Goal: Task Accomplishment & Management: Complete application form

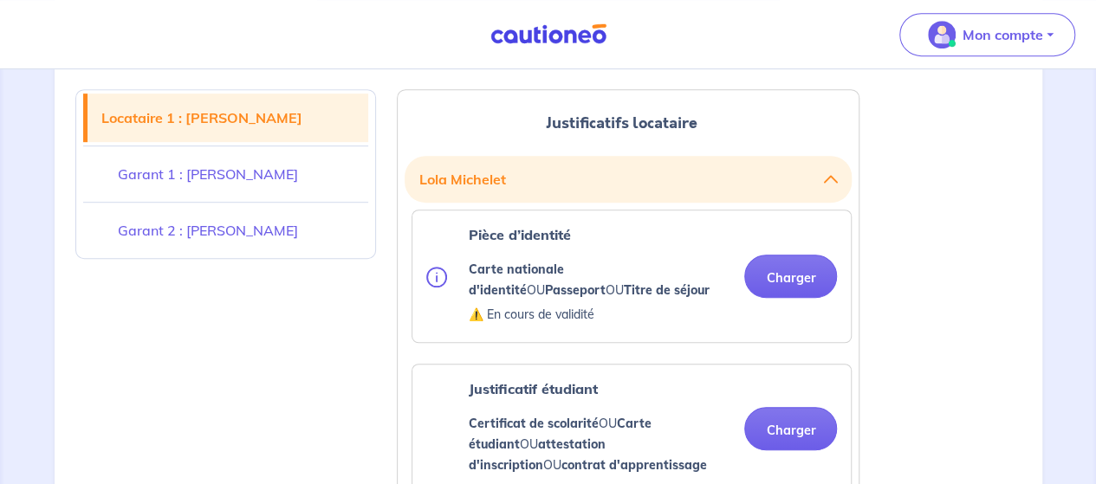
scroll to position [432, 0]
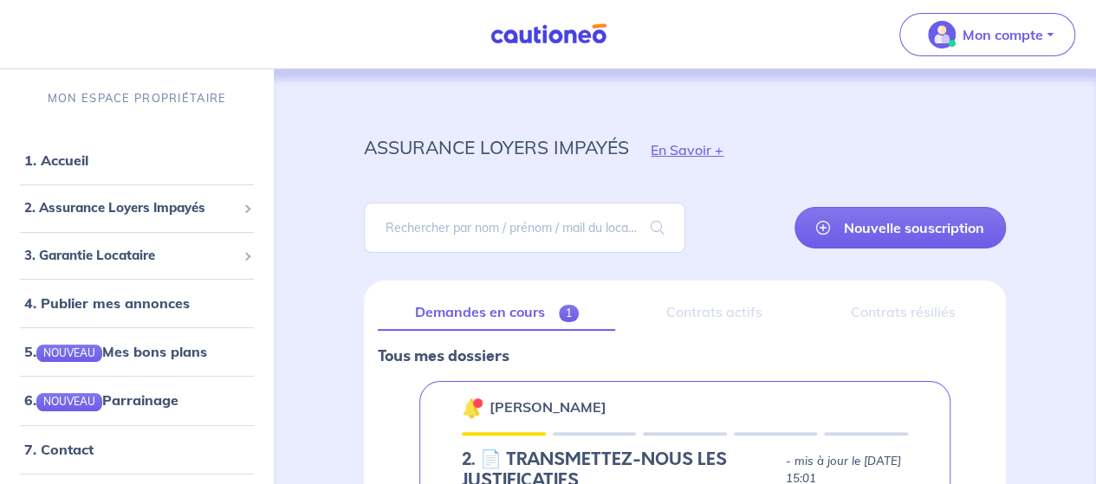
click at [329, 284] on div "assurance loyers impayés En Savoir + Nouvelle souscription Fermer Valider un lo…" at bounding box center [684, 434] width 725 height 647
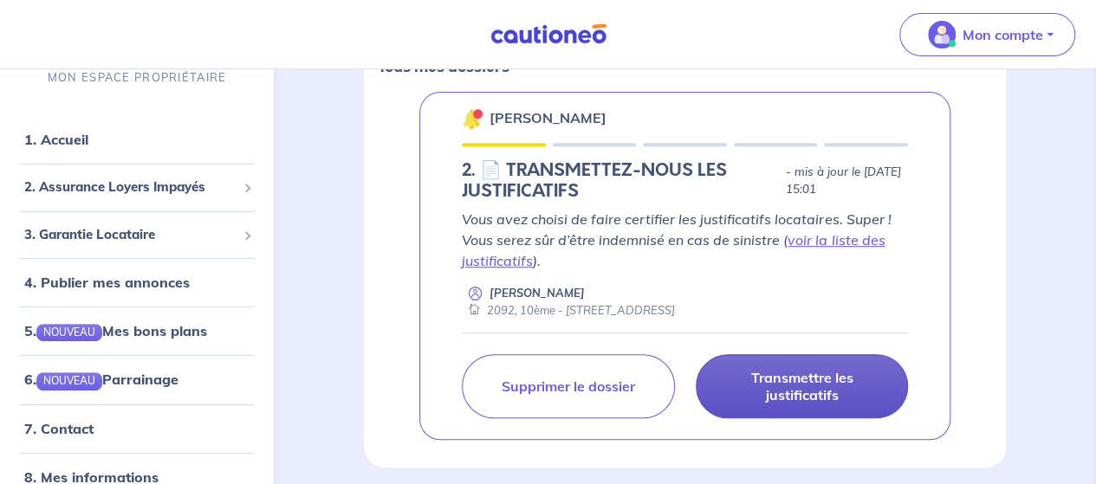
click at [783, 390] on p "Transmettre les justificatifs" at bounding box center [802, 386] width 169 height 35
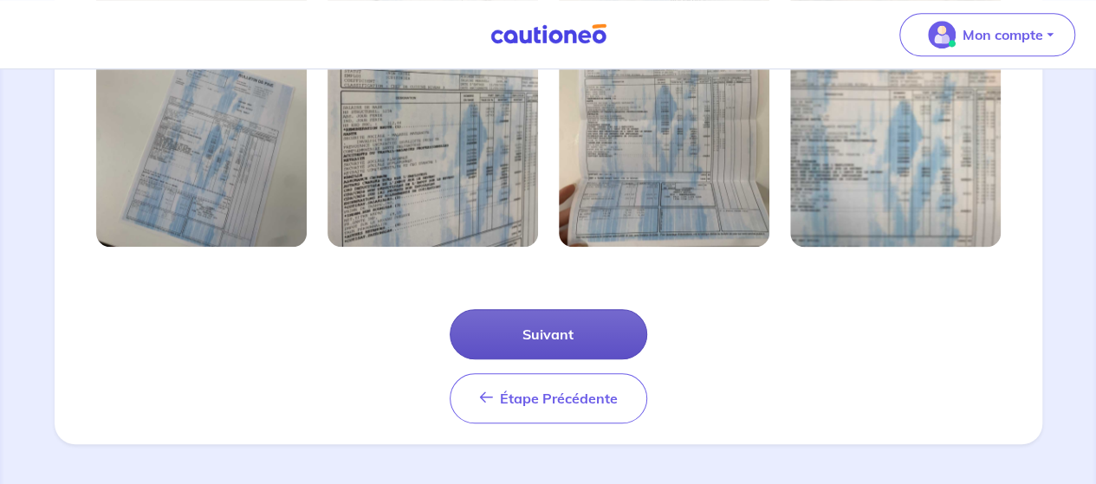
click at [620, 321] on button "Suivant" at bounding box center [549, 334] width 198 height 50
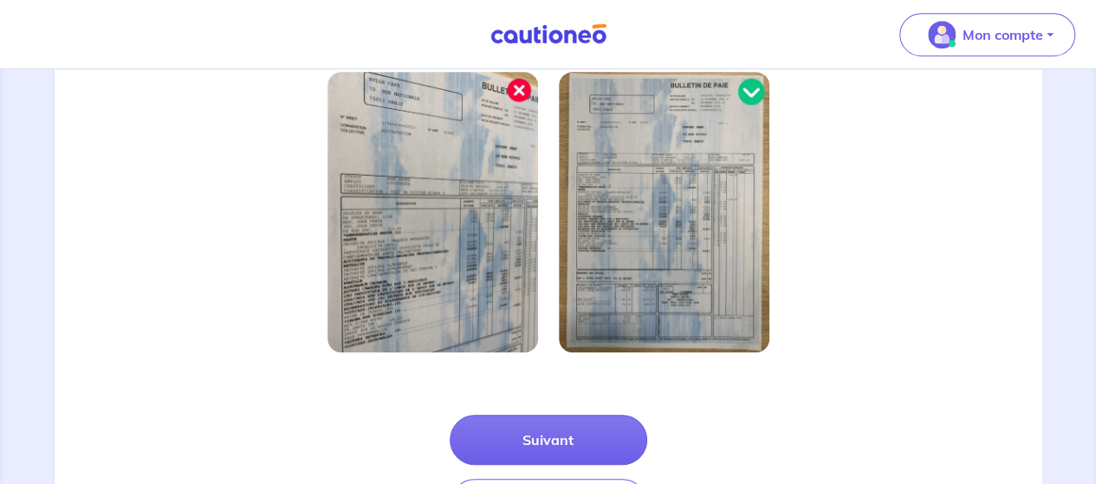
scroll to position [620, 0]
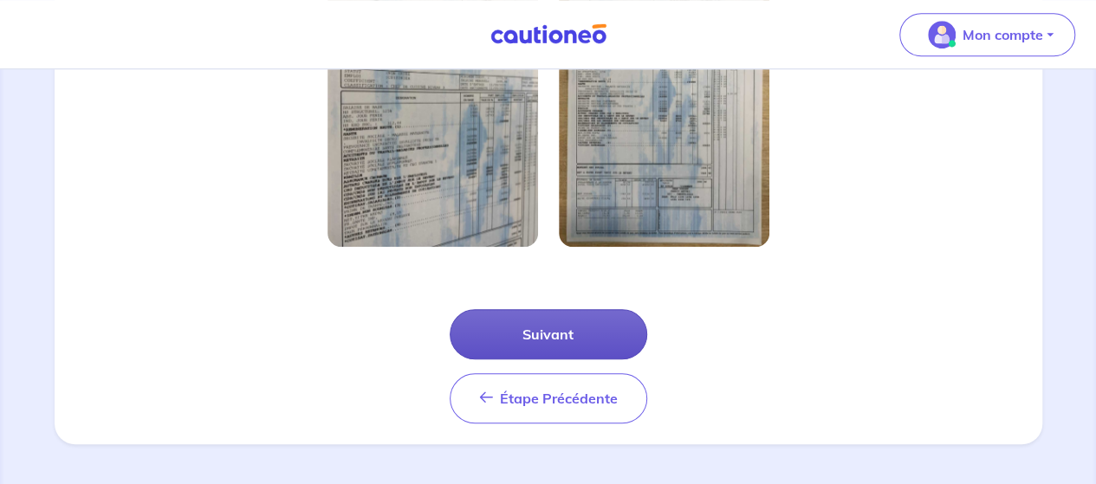
click at [627, 331] on button "Suivant" at bounding box center [549, 334] width 198 height 50
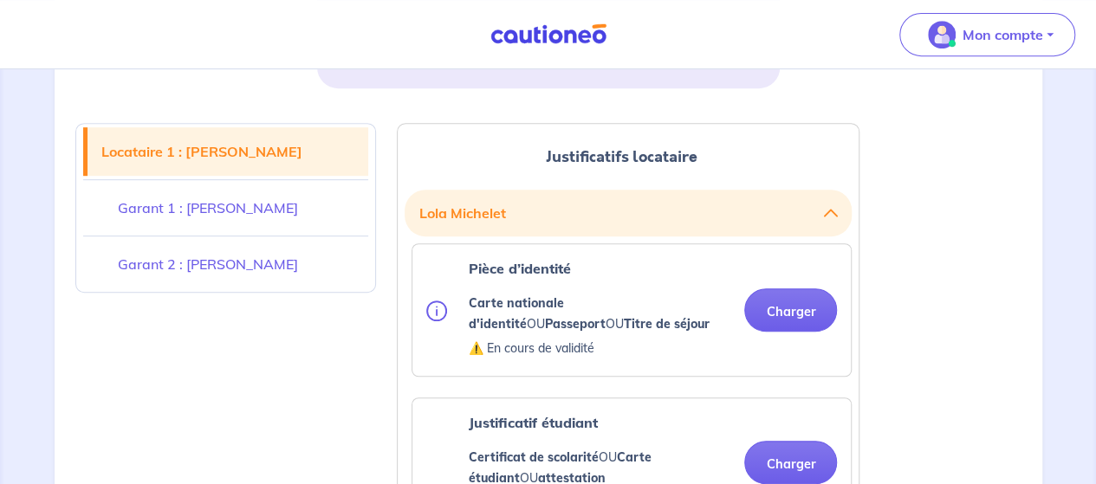
scroll to position [400, 0]
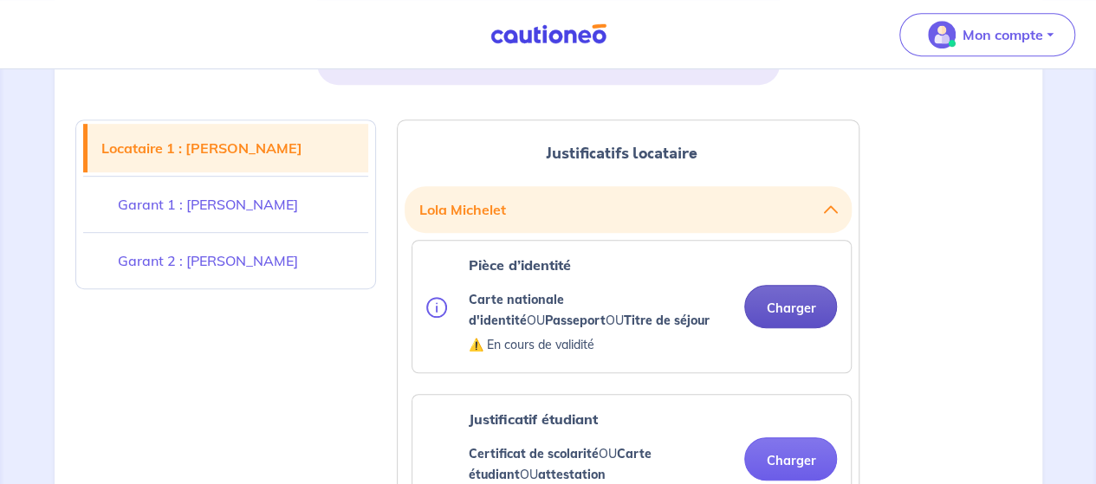
click at [791, 316] on button "Charger" at bounding box center [790, 306] width 93 height 43
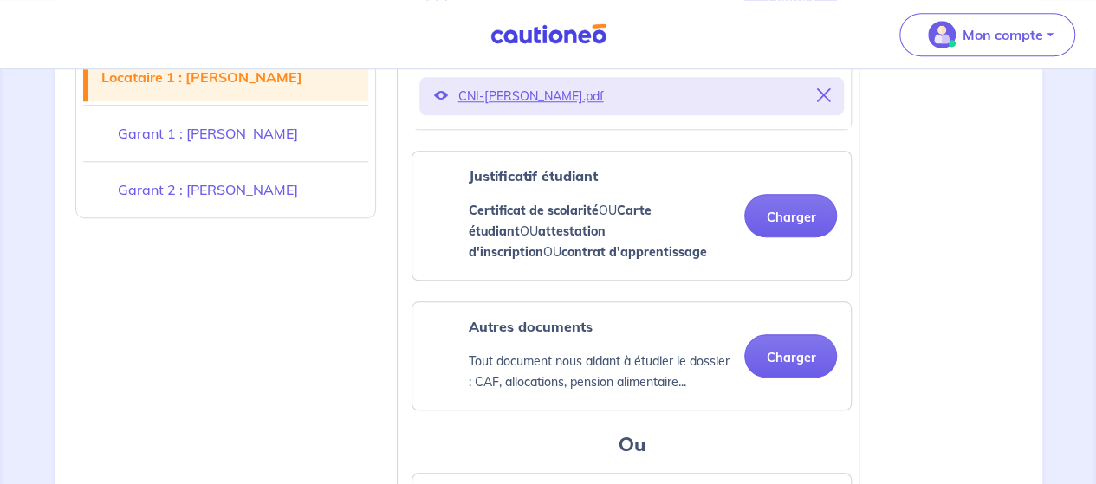
scroll to position [713, 0]
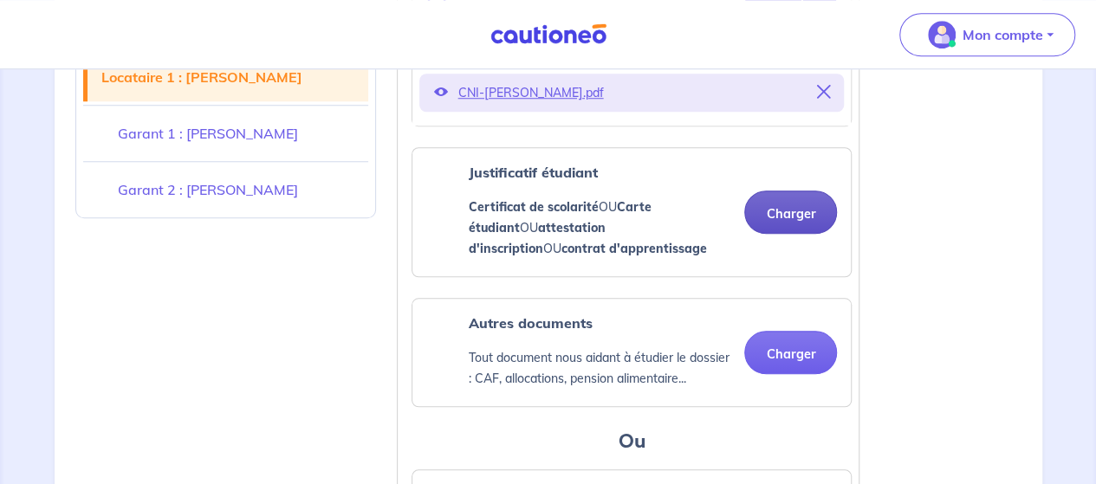
click at [791, 206] on button "Charger" at bounding box center [790, 212] width 93 height 43
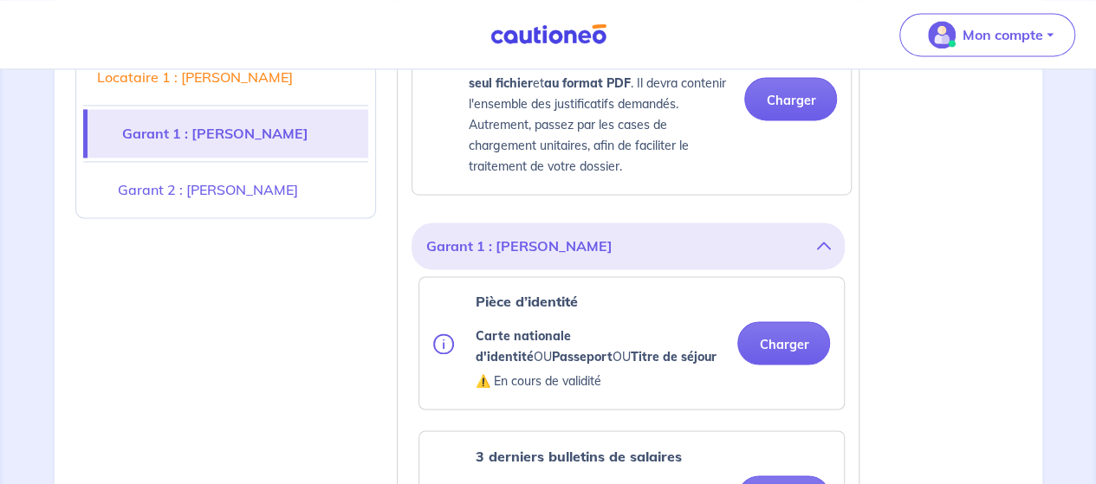
scroll to position [1395, 0]
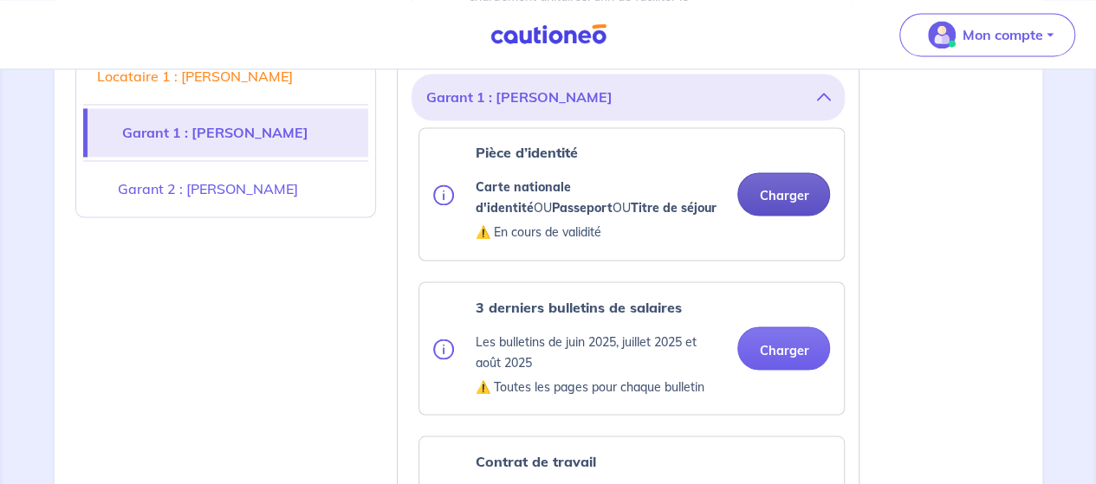
click at [787, 192] on button "Charger" at bounding box center [784, 193] width 93 height 43
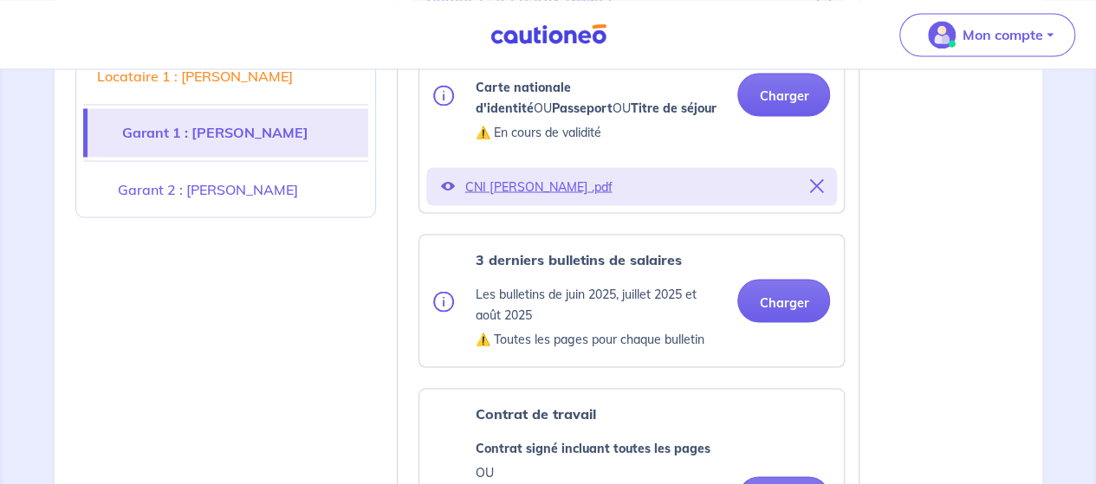
scroll to position [1517, 0]
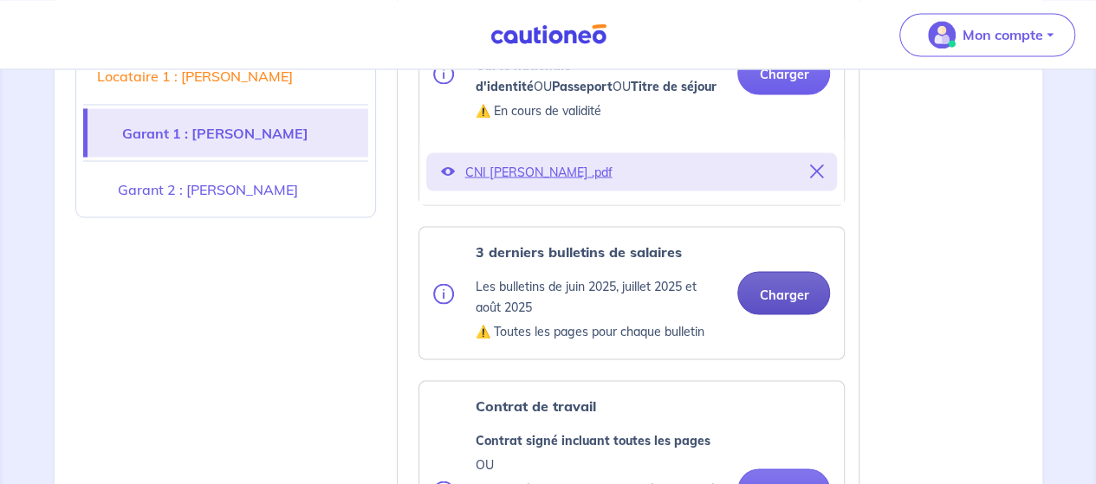
click at [790, 289] on button "Charger" at bounding box center [784, 292] width 93 height 43
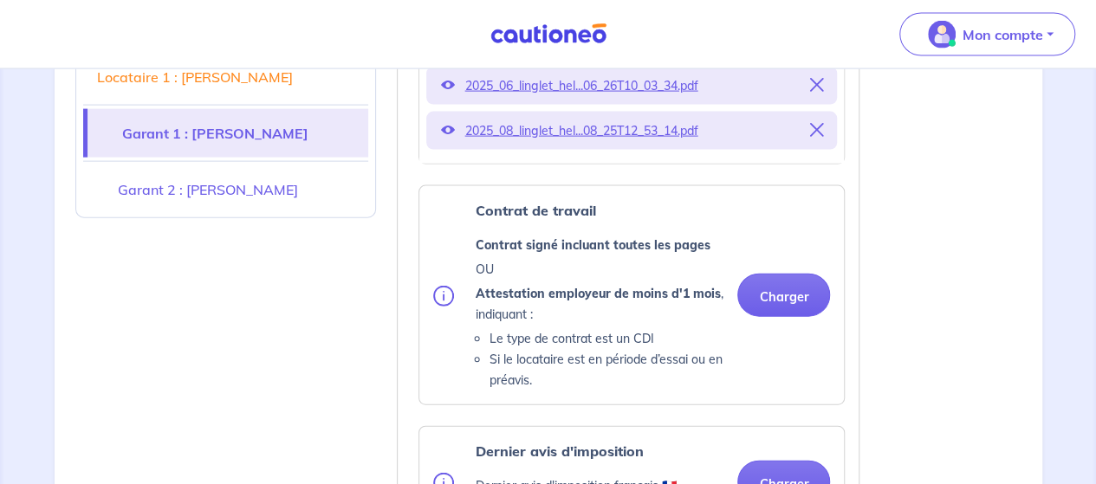
scroll to position [1869, 0]
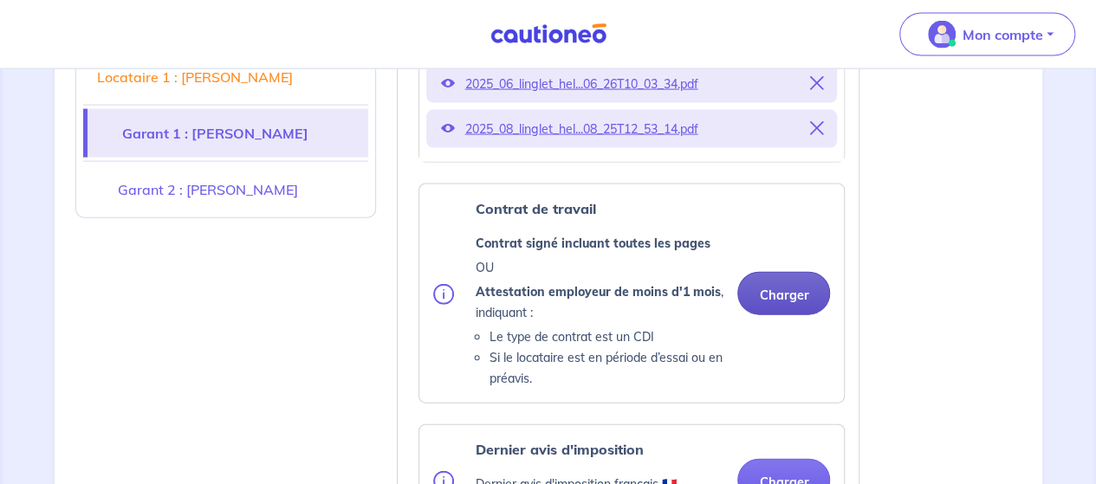
click at [779, 289] on button "Charger" at bounding box center [784, 293] width 93 height 43
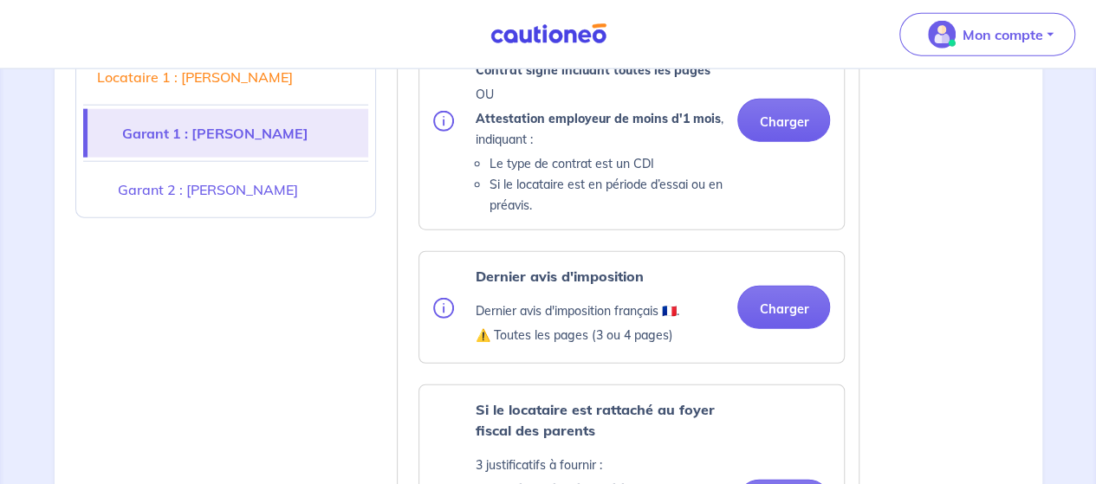
scroll to position [2168, 0]
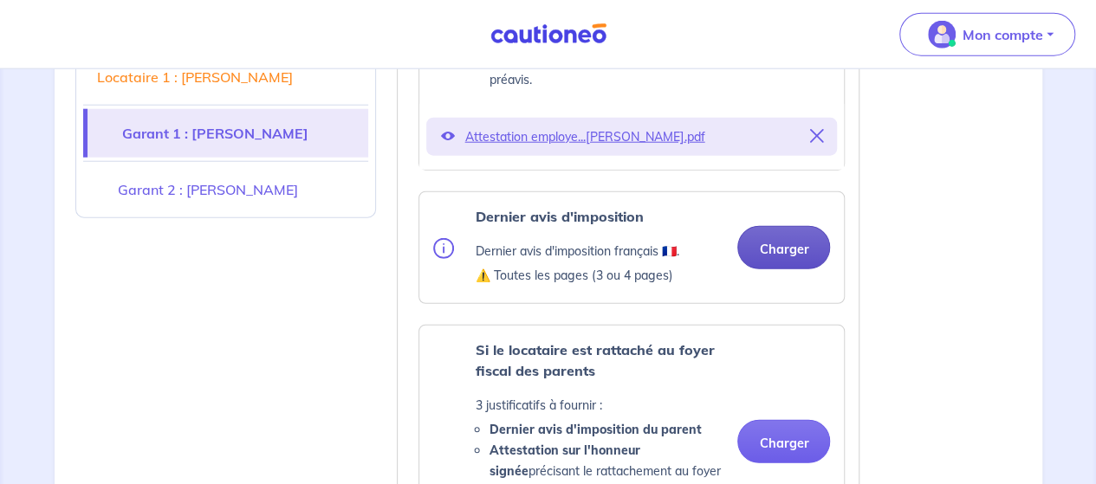
click at [786, 242] on button "Charger" at bounding box center [784, 247] width 93 height 43
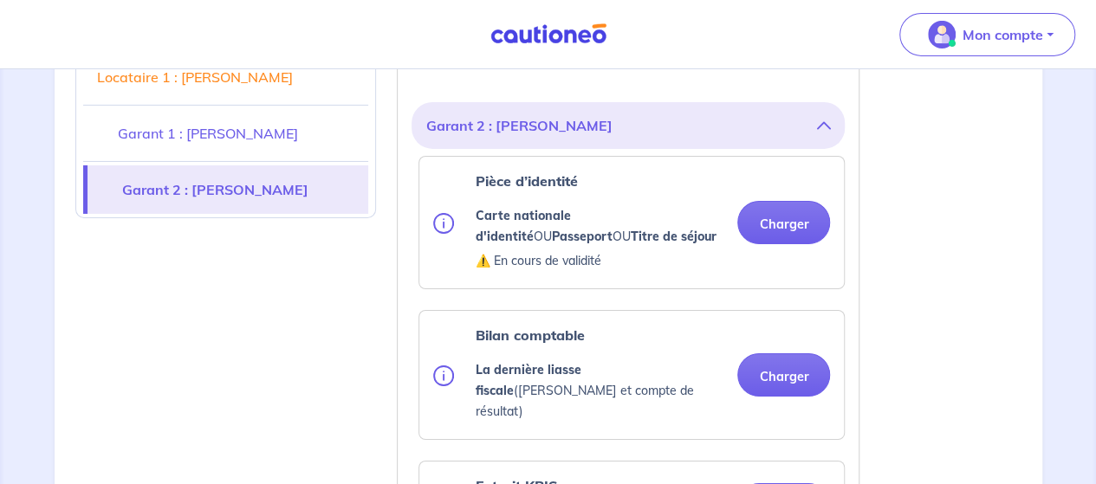
scroll to position [2898, 0]
click at [798, 200] on button "Charger" at bounding box center [784, 221] width 93 height 43
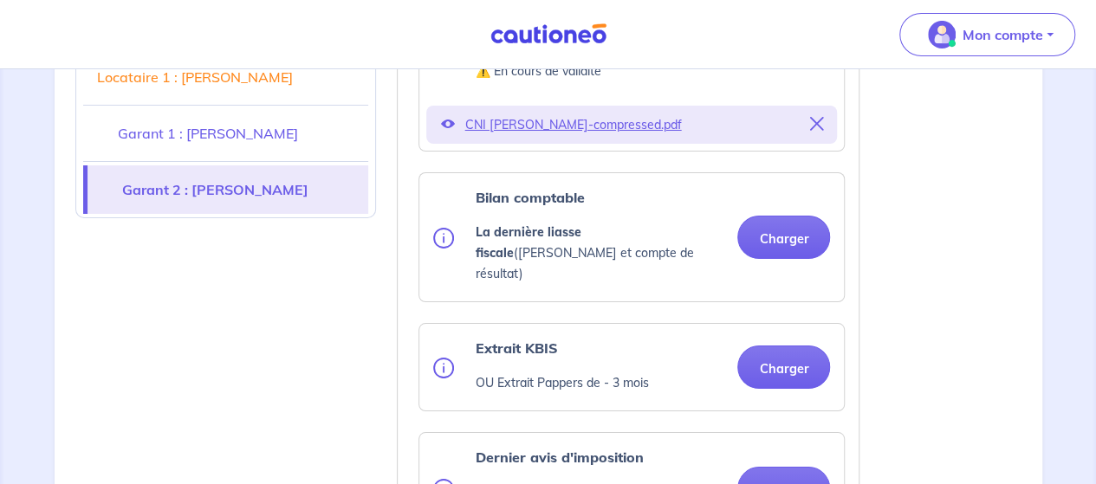
scroll to position [3095, 0]
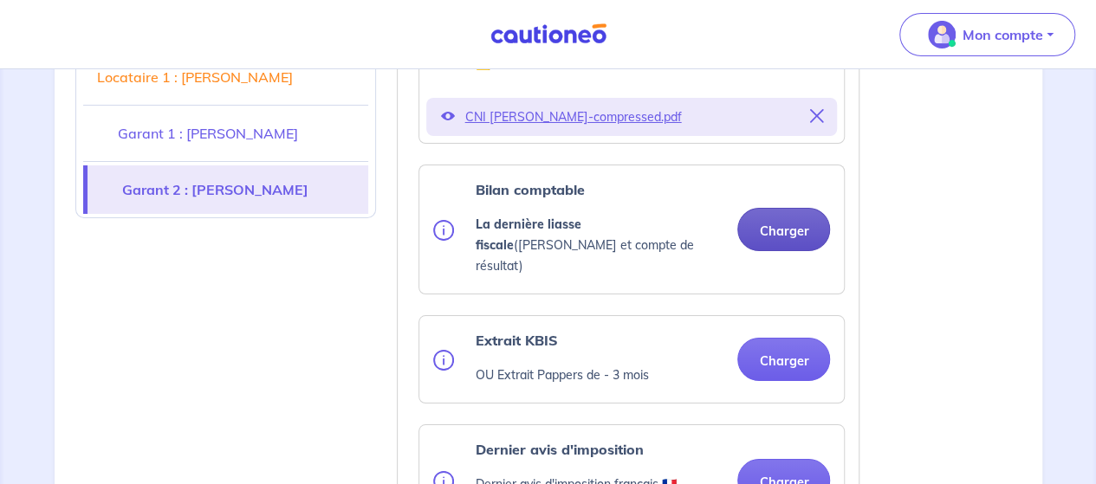
click at [808, 208] on button "Charger" at bounding box center [784, 229] width 93 height 43
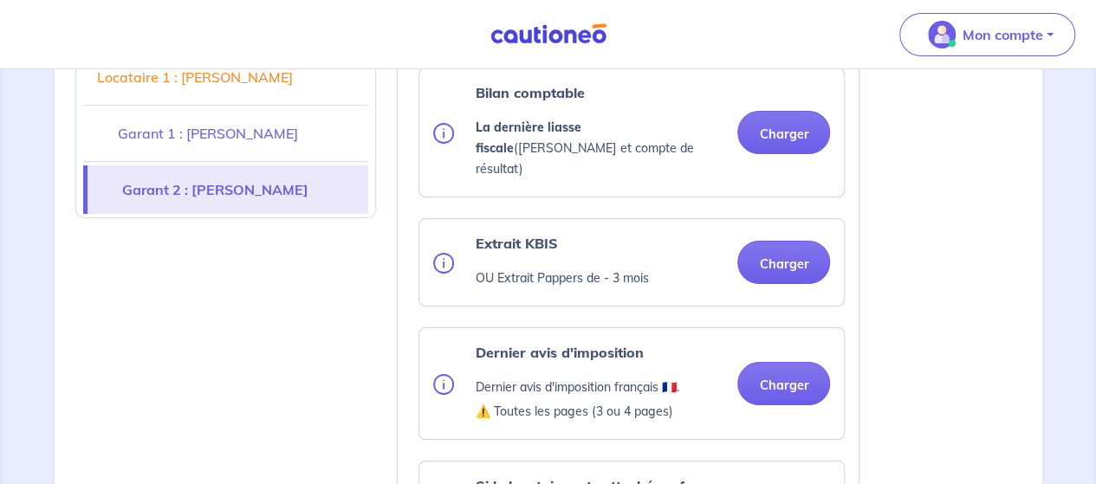
scroll to position [3239, 0]
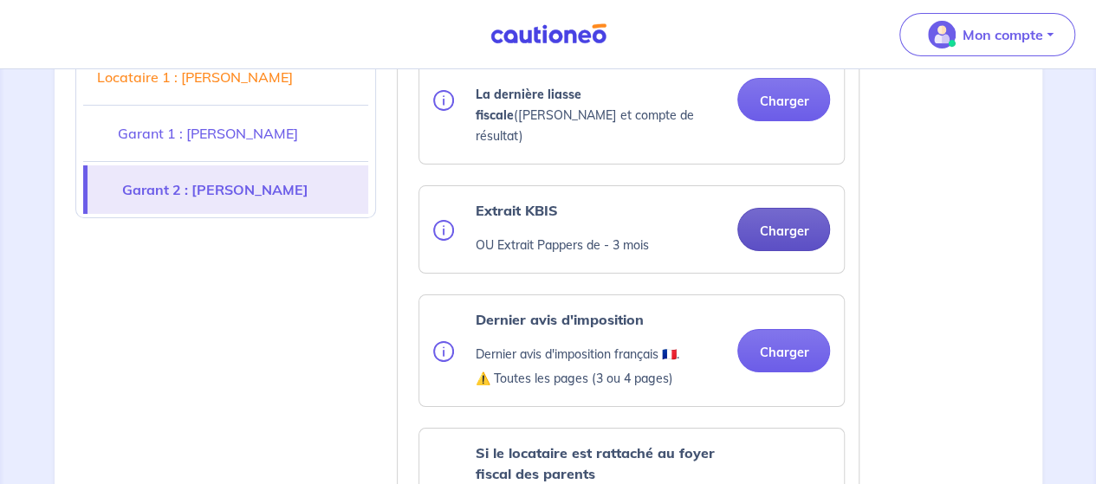
click at [785, 208] on button "Charger" at bounding box center [784, 229] width 93 height 43
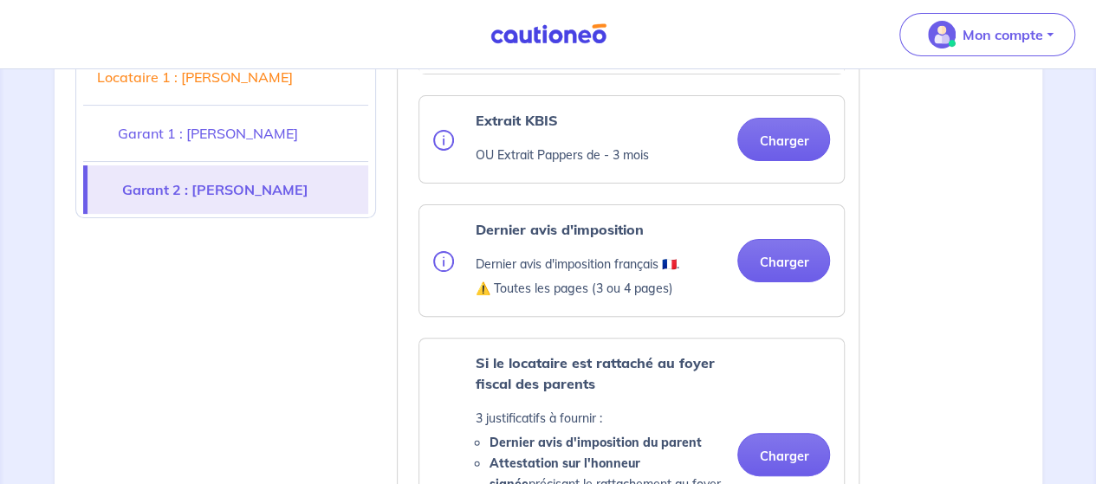
scroll to position [3497, 0]
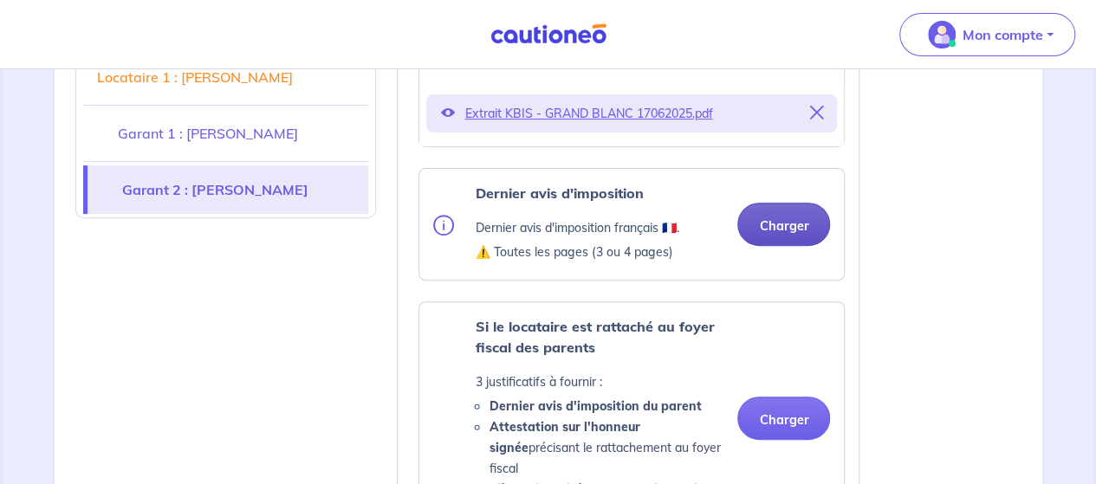
click at [789, 203] on button "Charger" at bounding box center [784, 224] width 93 height 43
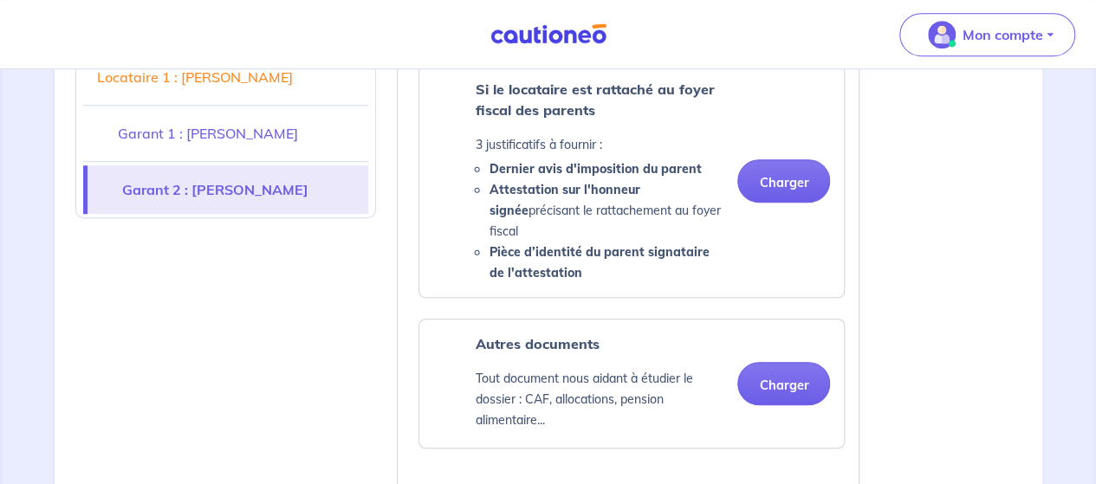
scroll to position [3822, 0]
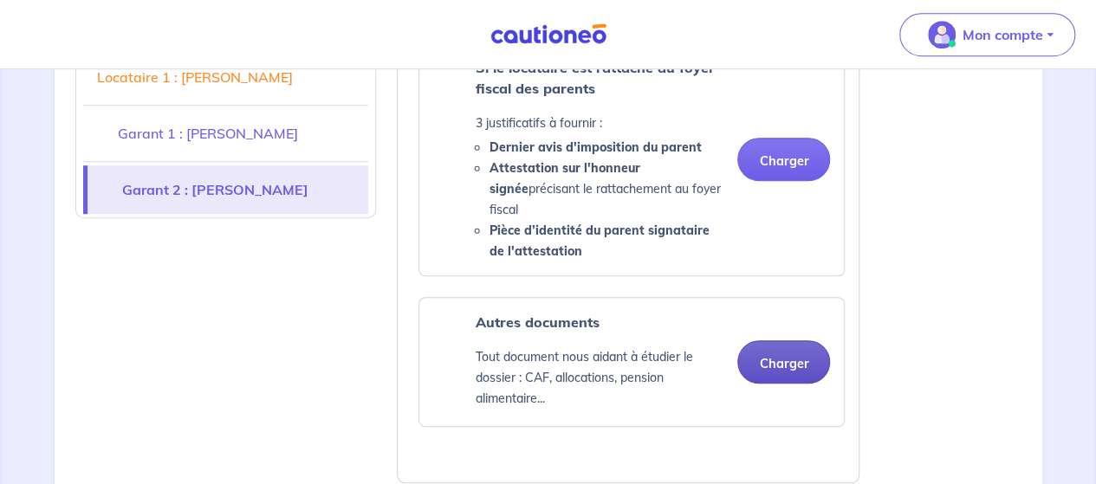
click at [766, 341] on button "Charger" at bounding box center [784, 362] width 93 height 43
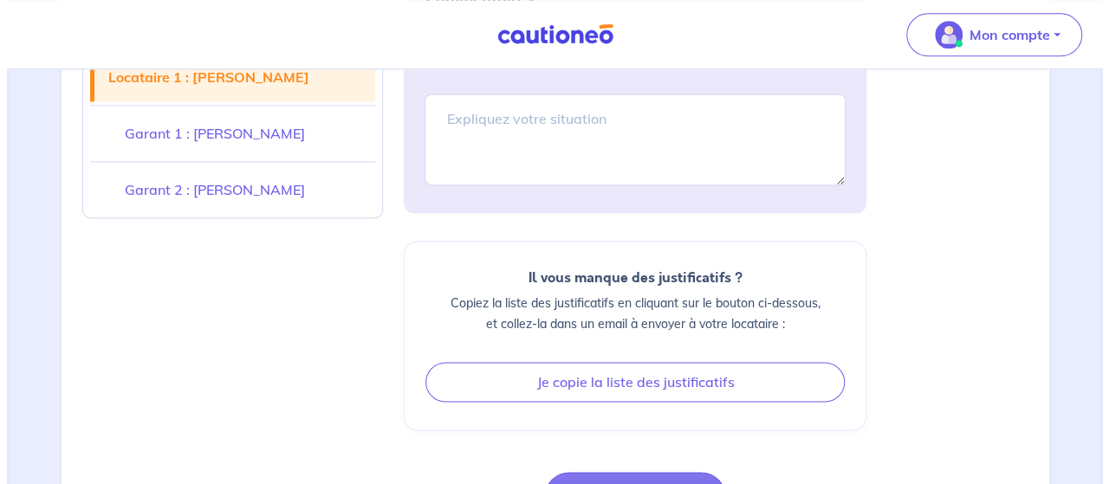
scroll to position [4451, 0]
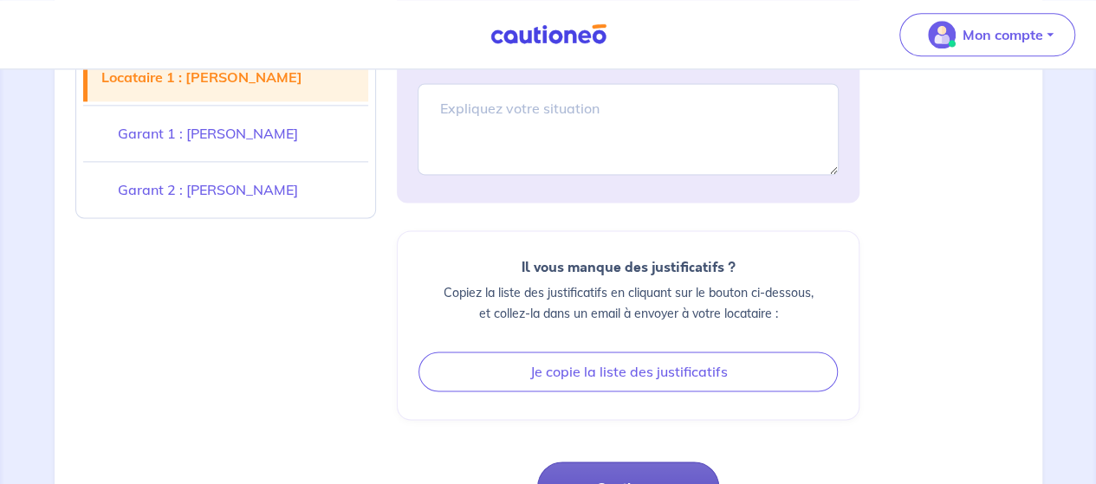
click at [667, 462] on button "Continuer" at bounding box center [628, 487] width 182 height 50
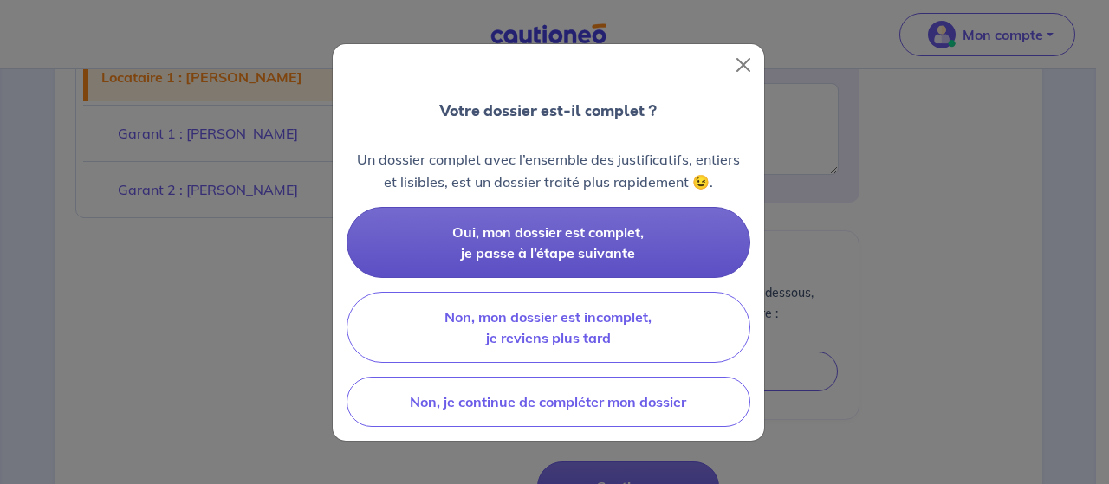
click at [593, 248] on span "Oui, mon dossier est complet, je passe à l’étape suivante" at bounding box center [548, 243] width 192 height 38
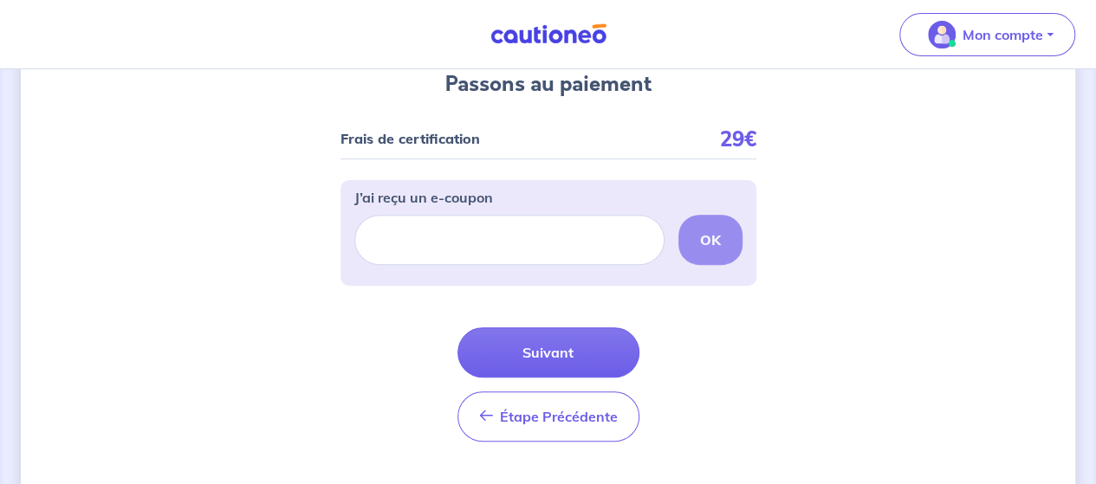
scroll to position [205, 0]
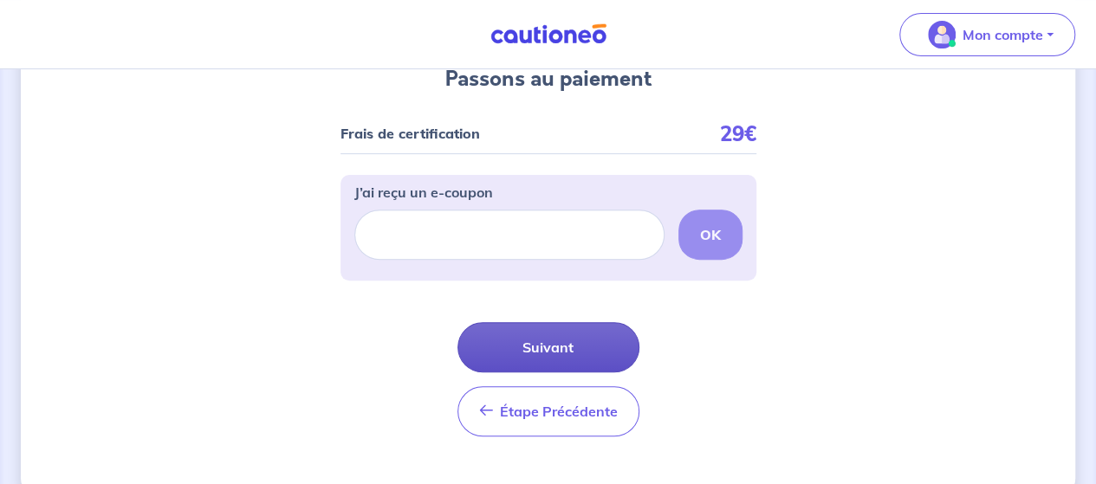
click at [555, 335] on button "Suivant" at bounding box center [549, 347] width 182 height 50
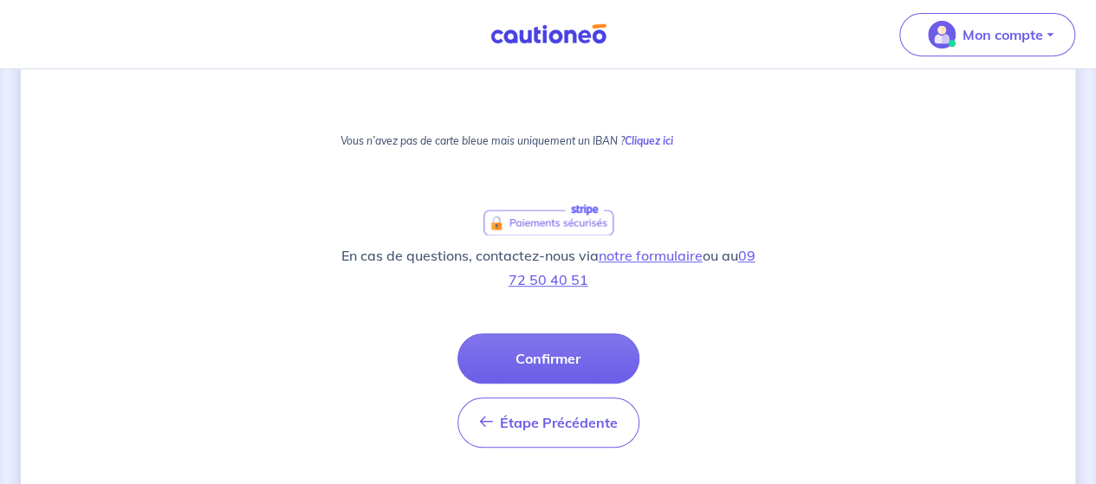
scroll to position [382, 0]
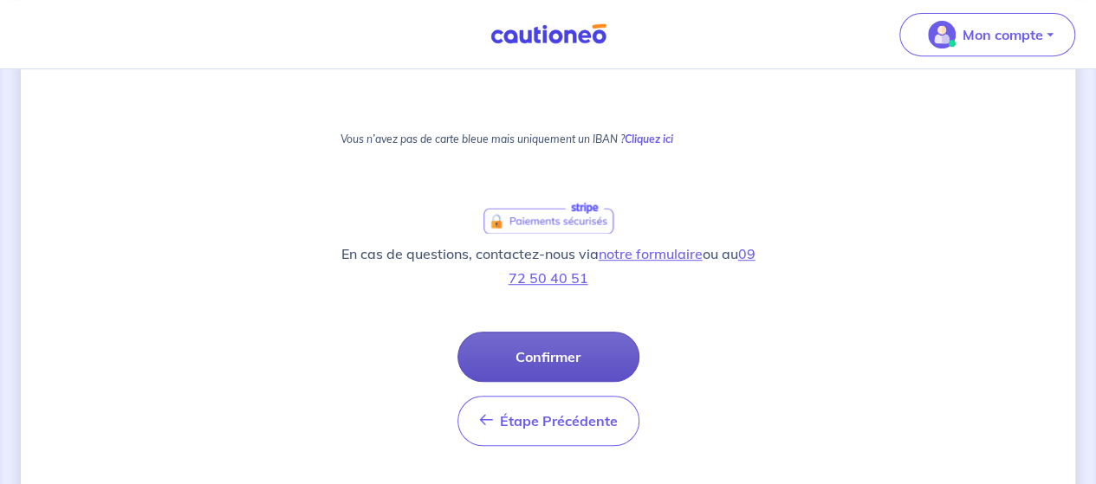
click at [577, 355] on button "Confirmer" at bounding box center [549, 357] width 182 height 50
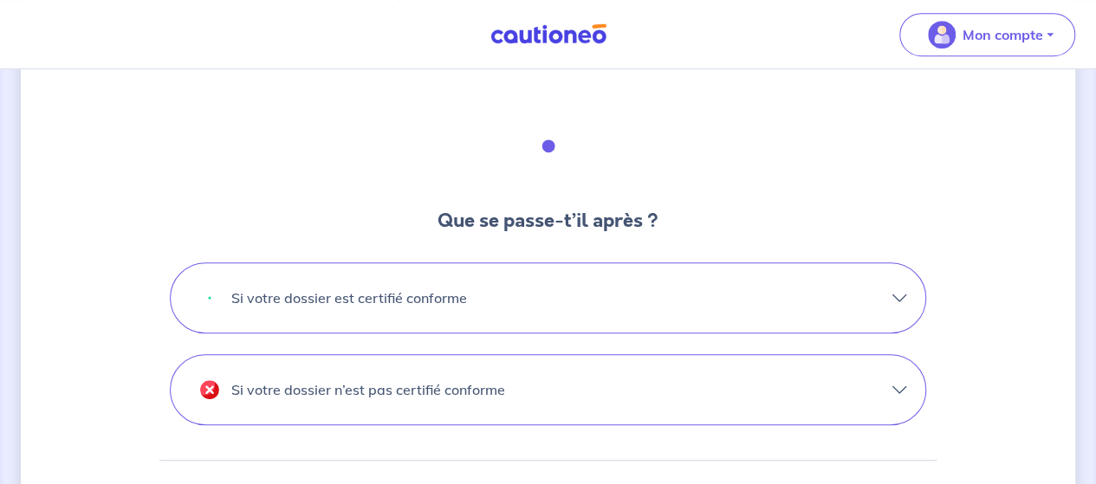
scroll to position [497, 0]
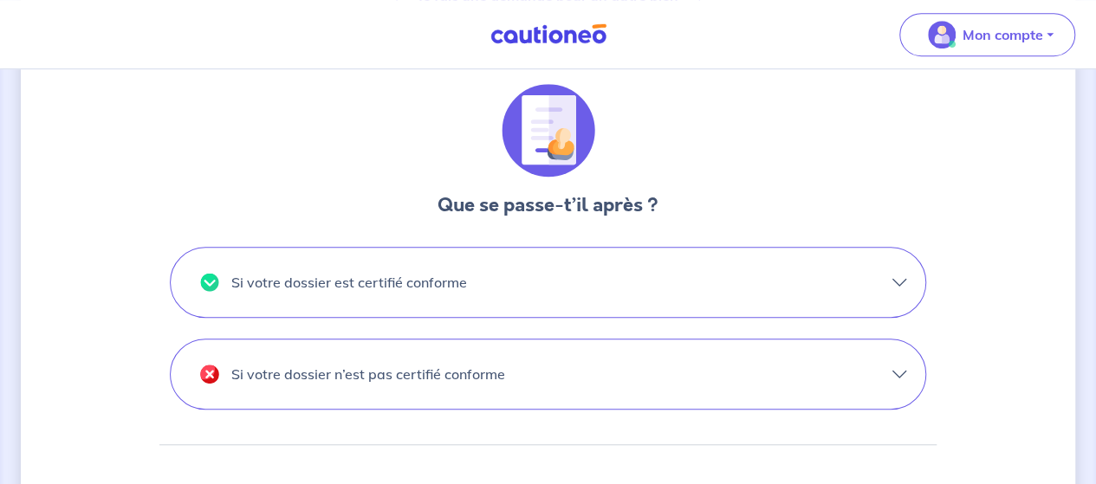
click at [900, 282] on button "Si votre dossier est certifié conforme" at bounding box center [548, 282] width 755 height 69
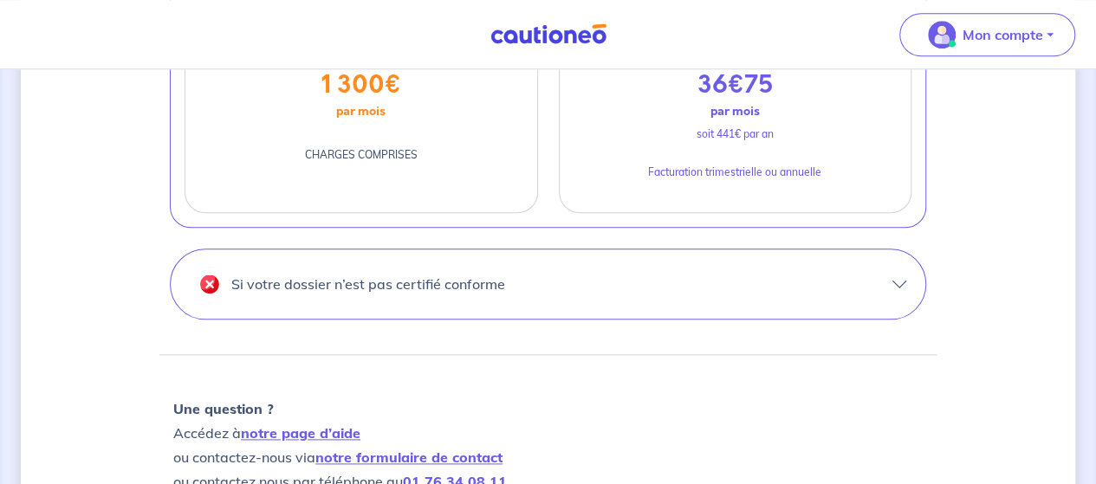
scroll to position [874, 0]
click at [899, 277] on button "Si votre dossier n’est pas certifié conforme" at bounding box center [548, 283] width 755 height 69
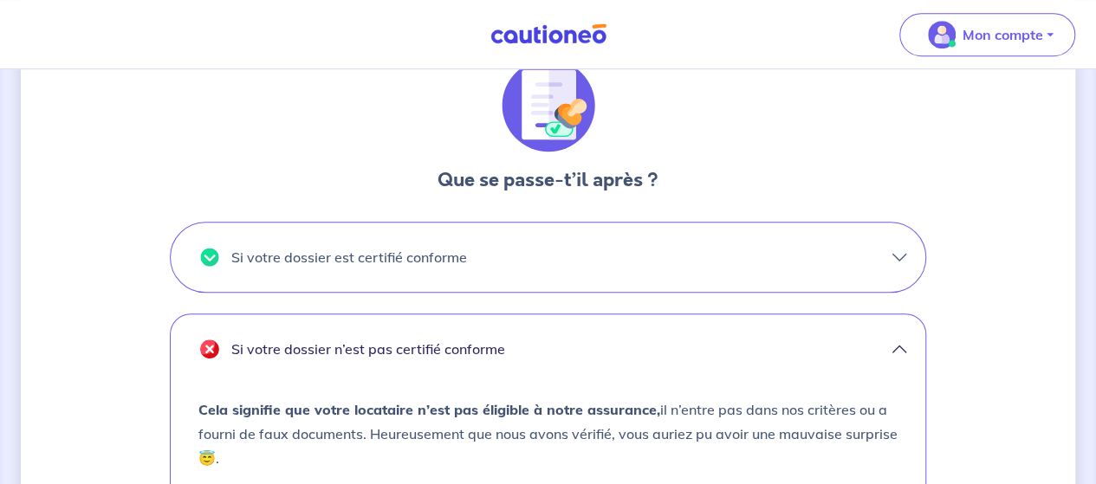
scroll to position [524, 0]
click at [901, 257] on button "Si votre dossier est certifié conforme" at bounding box center [548, 255] width 755 height 69
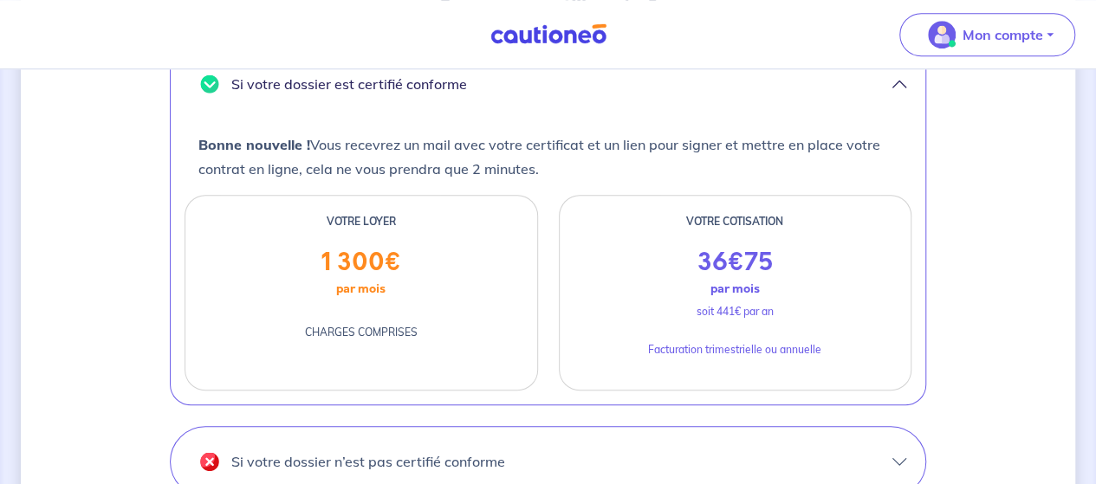
scroll to position [719, 0]
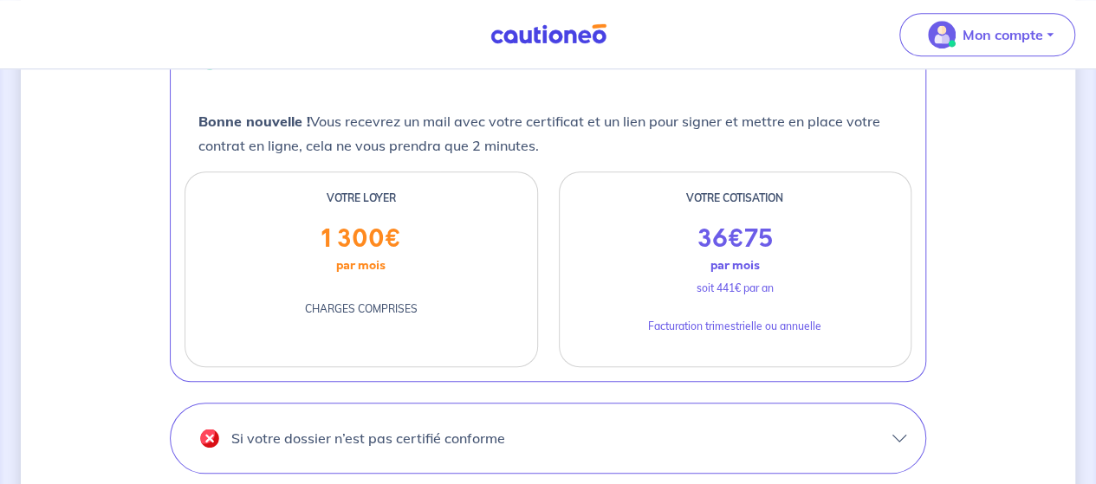
click at [963, 198] on div "Votre moyen de paiement a été validé. Votre dossier est désormais en cours d’an…" at bounding box center [548, 87] width 1055 height 1432
click at [984, 250] on div "Votre moyen de paiement a été validé. Votre dossier est désormais en cours d’an…" at bounding box center [548, 87] width 1055 height 1432
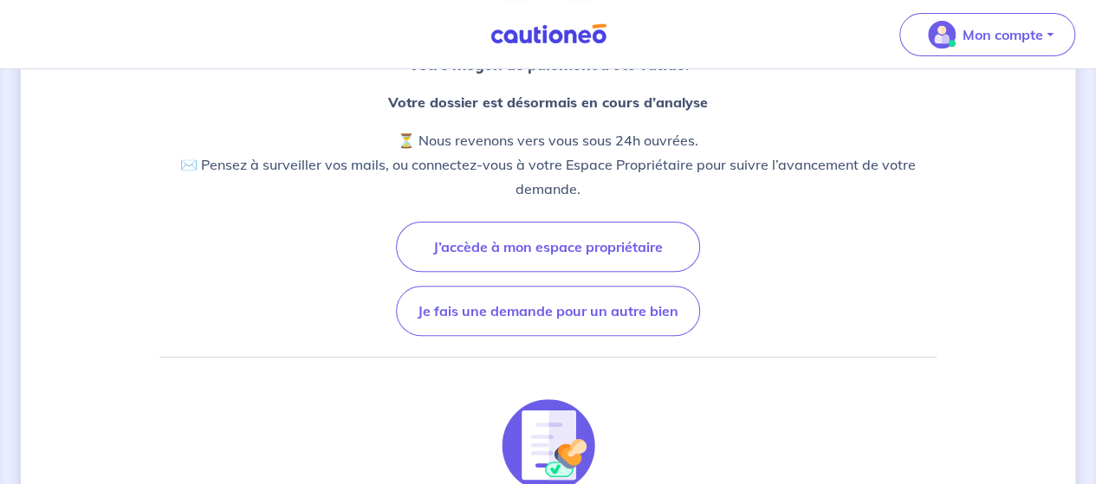
scroll to position [190, 0]
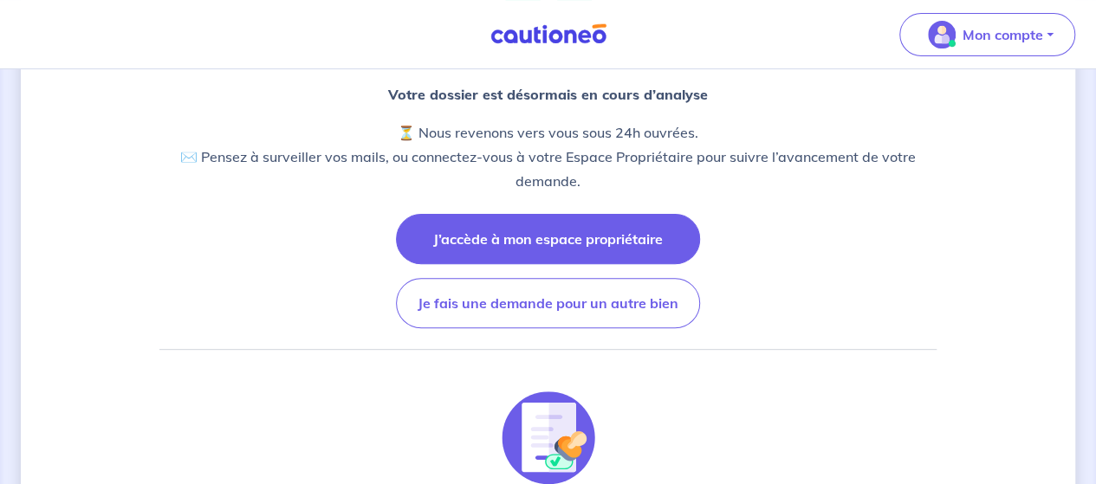
click at [617, 244] on button "J’accède à mon espace propriétaire" at bounding box center [548, 239] width 304 height 50
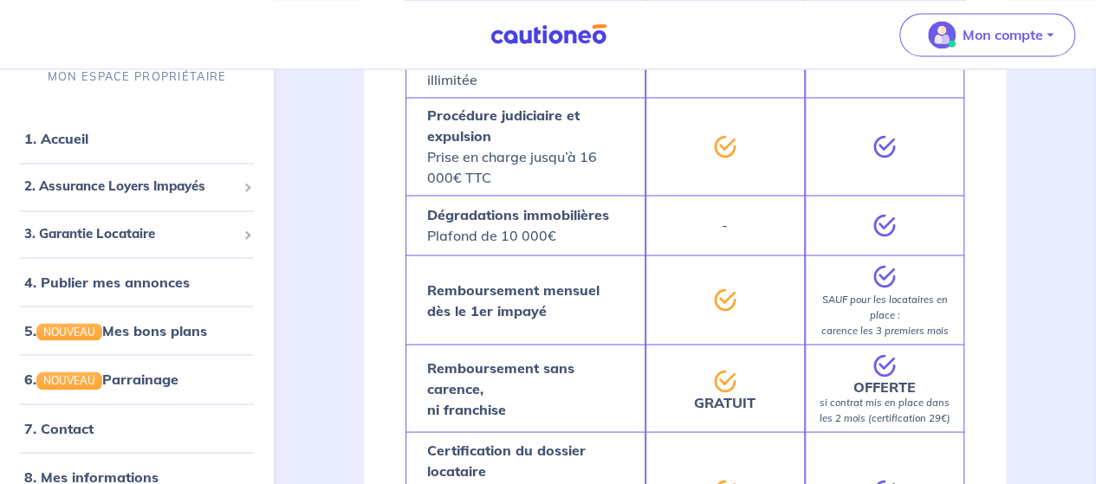
scroll to position [1388, 0]
click at [744, 331] on div at bounding box center [725, 298] width 159 height 89
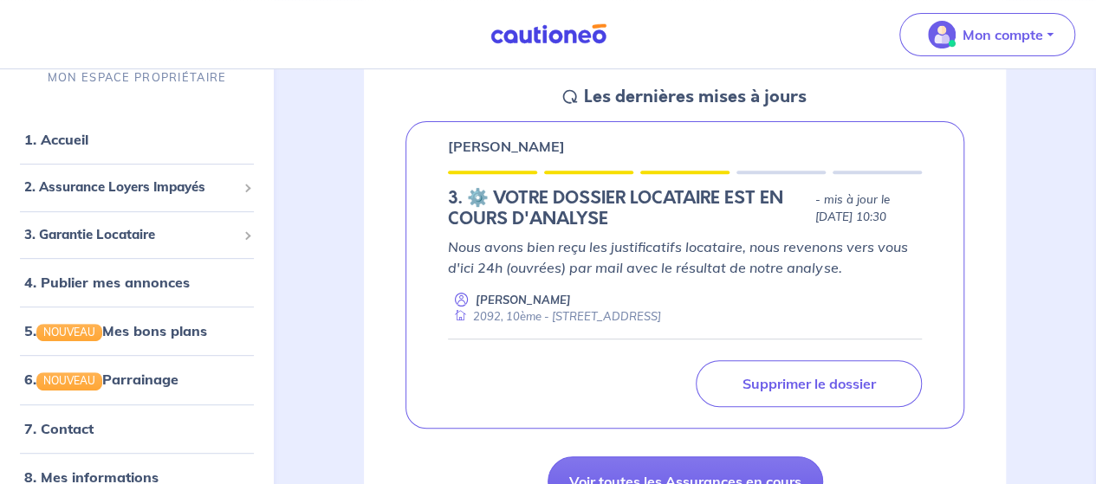
scroll to position [0, 0]
